Goal: Find specific page/section: Find specific page/section

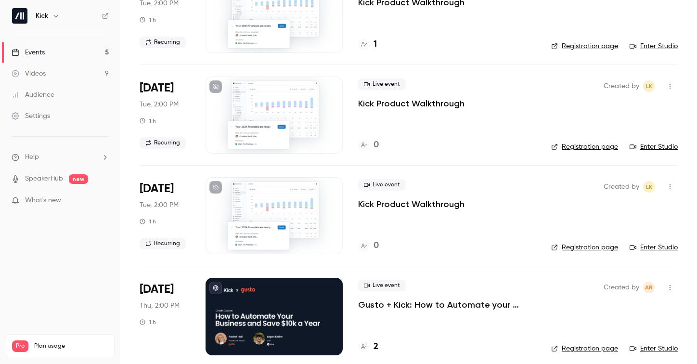
scroll to position [216, 0]
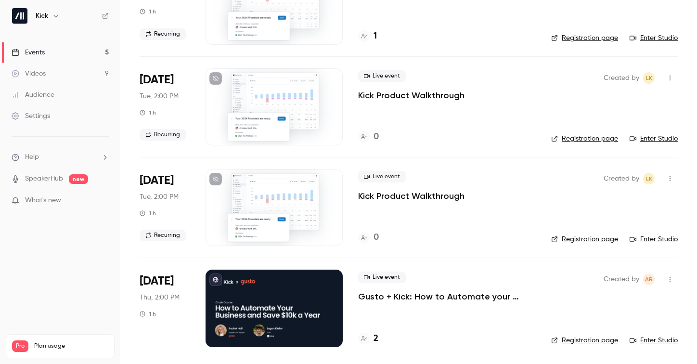
click at [375, 340] on h4 "2" at bounding box center [375, 338] width 5 height 13
